Goal: Understand site structure: Understand site structure

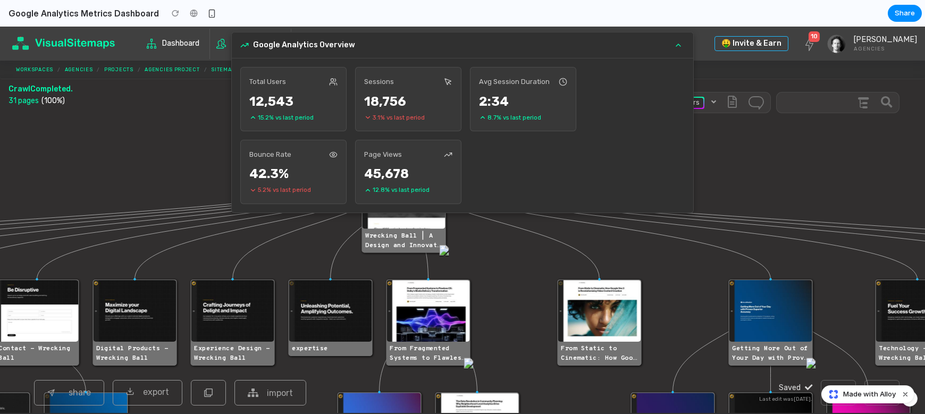
click at [678, 43] on icon at bounding box center [678, 45] width 9 height 9
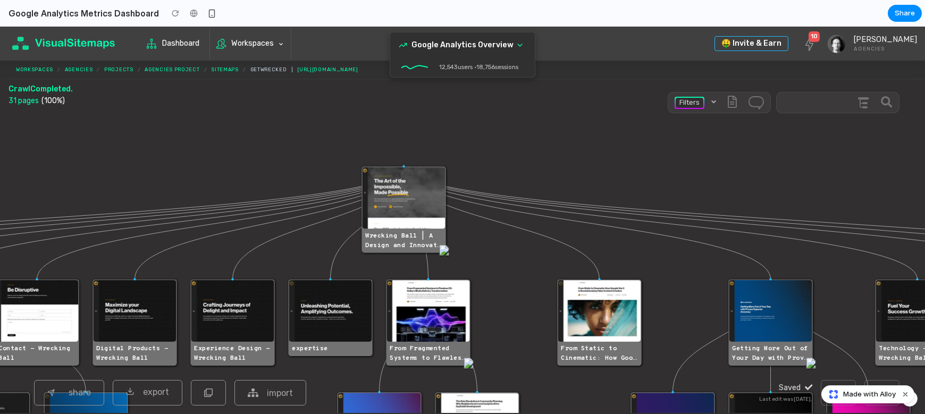
click at [518, 44] on icon at bounding box center [520, 45] width 4 height 2
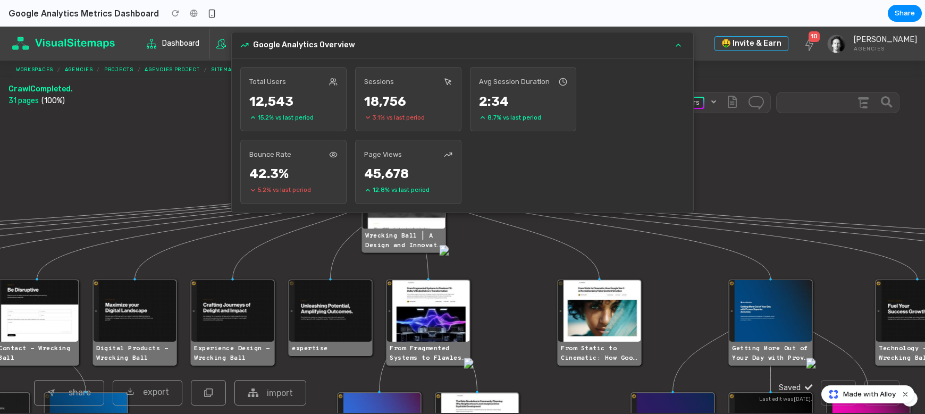
click at [675, 44] on icon at bounding box center [678, 45] width 9 height 9
